Goal: Task Accomplishment & Management: Use online tool/utility

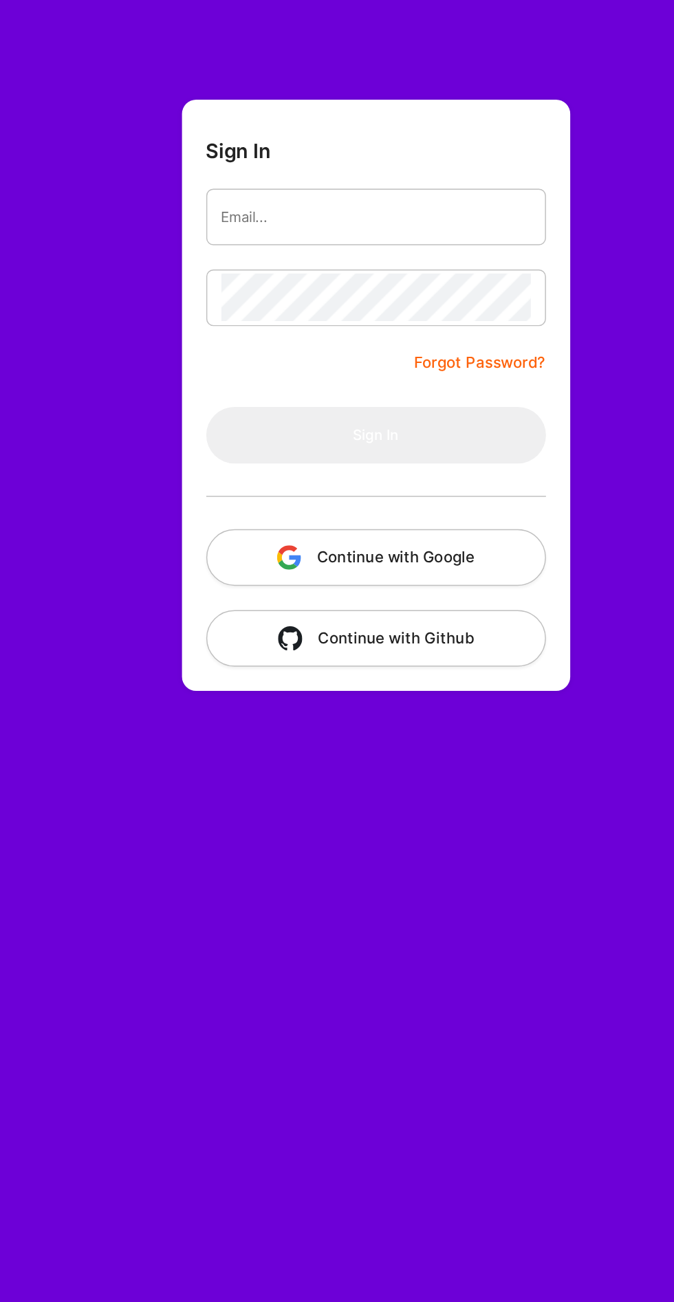
click at [294, 179] on input "email" at bounding box center [379, 175] width 210 height 33
type input "[EMAIL_ADDRESS][DOMAIN_NAME]"
click at [263, 305] on button "Sign In" at bounding box center [378, 324] width 231 height 38
